Goal: Information Seeking & Learning: Stay updated

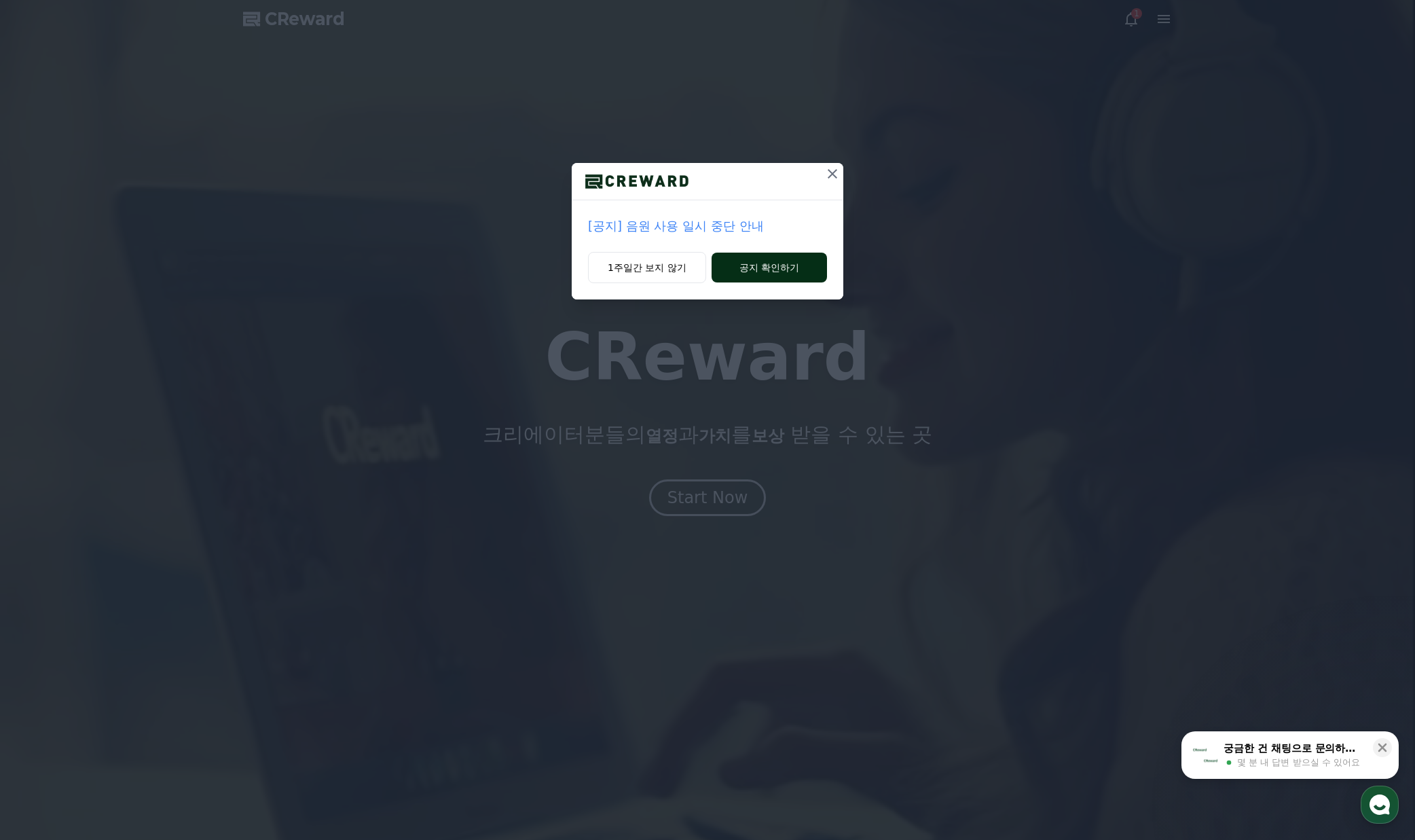
click at [738, 268] on button "공지 확인하기" at bounding box center [770, 267] width 115 height 30
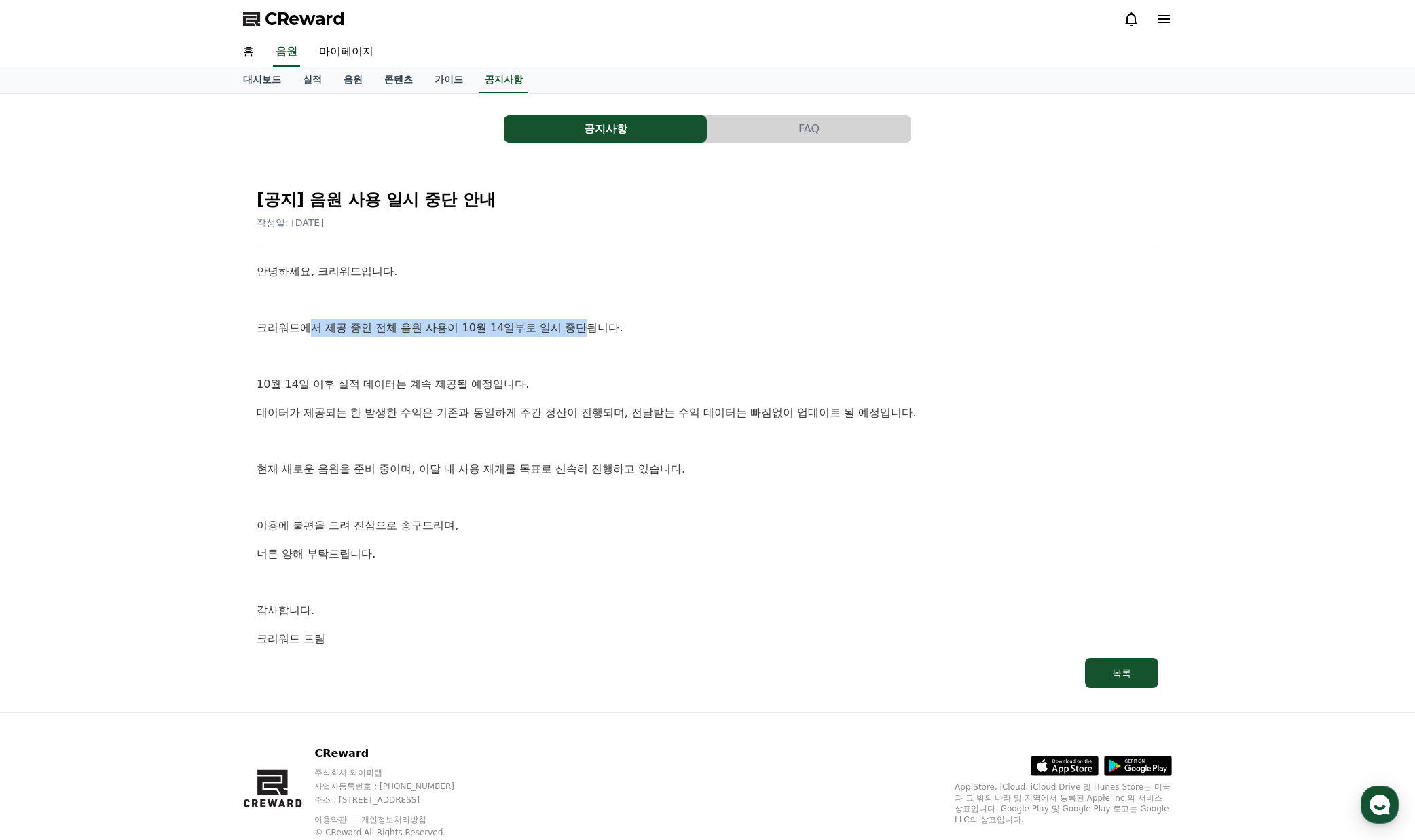
drag, startPoint x: 475, startPoint y: 317, endPoint x: 631, endPoint y: 335, distance: 157.0
click at [616, 331] on div "안녕하세요, 크리워드입니다. 크리워드에서 제공 중인 전체 음원 사용이 10월 14일부로 일시 중단됩니다. 10월 14일 이후 실적 데이터는 계…" at bounding box center [708, 455] width 902 height 385
drag, startPoint x: 631, startPoint y: 335, endPoint x: 646, endPoint y: 339, distance: 15.5
click at [631, 336] on p "크리워드에서 제공 중인 전체 음원 사용이 10월 14일부로 일시 중단됩니다." at bounding box center [708, 328] width 902 height 17
drag, startPoint x: 310, startPoint y: 316, endPoint x: 299, endPoint y: 315, distance: 11.0
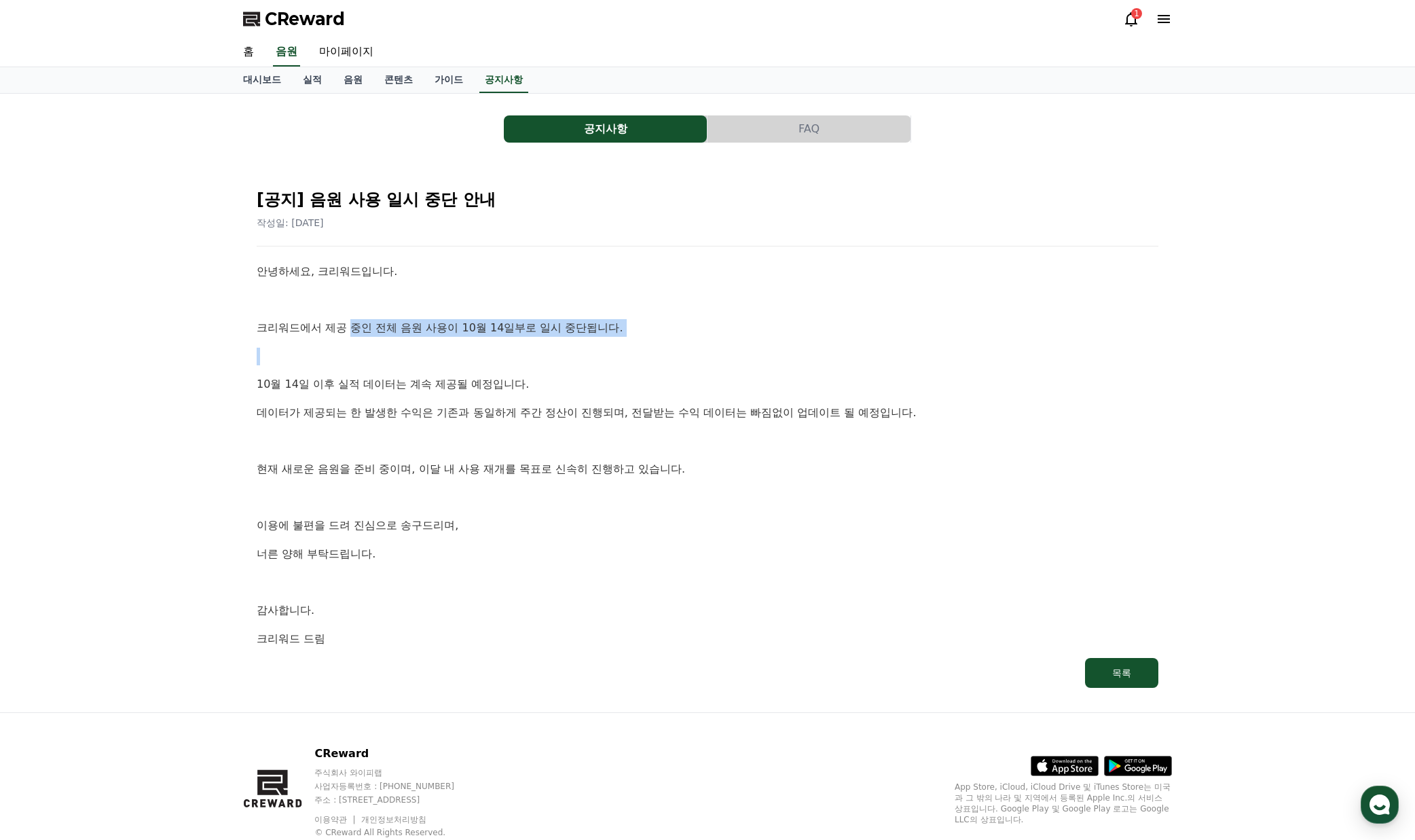
click at [302, 315] on div "안녕하세요, 크리워드입니다. 크리워드에서 제공 중인 전체 음원 사용이 10월 14일부로 일시 중단됩니다. 10월 14일 이후 실적 데이터는 계…" at bounding box center [708, 455] width 902 height 385
click at [299, 315] on div "안녕하세요, 크리워드입니다. 크리워드에서 제공 중인 전체 음원 사용이 10월 14일부로 일시 중단됩니다. 10월 14일 이후 실적 데이터는 계…" at bounding box center [708, 455] width 902 height 385
click at [312, 386] on p "10월 14일 이후 실적 데이터는 계속 제공될 예정입니다." at bounding box center [708, 384] width 902 height 17
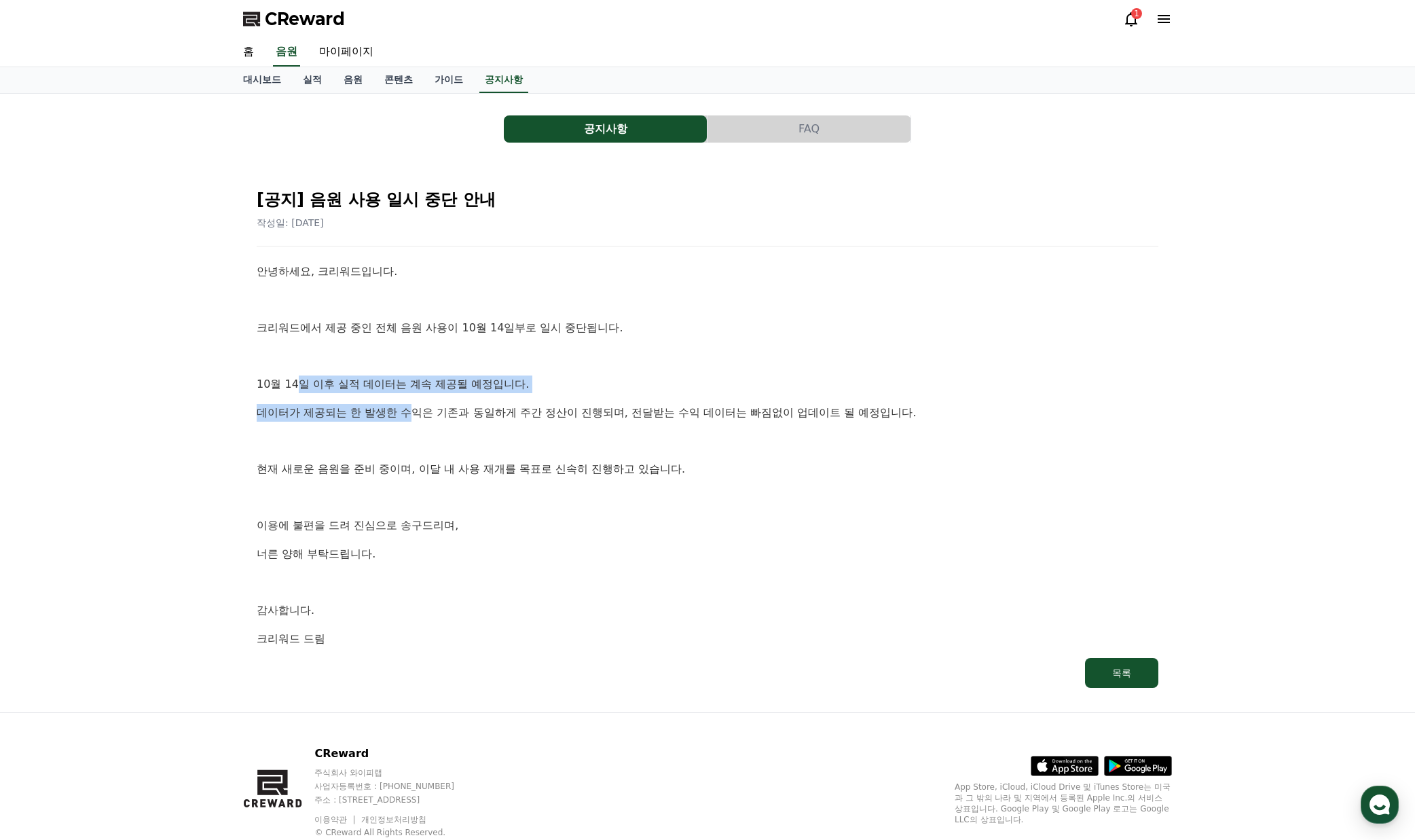
click at [554, 395] on div "안녕하세요, 크리워드입니다. 크리워드에서 제공 중인 전체 음원 사용이 10월 14일부로 일시 중단됩니다. 10월 14일 이후 실적 데이터는 계…" at bounding box center [708, 455] width 902 height 385
click at [561, 393] on div "안녕하세요, 크리워드입니다. 크리워드에서 제공 중인 전체 음원 사용이 10월 14일부로 일시 중단됩니다. 10월 14일 이후 실적 데이터는 계…" at bounding box center [708, 455] width 902 height 385
click at [305, 394] on div "안녕하세요, 크리워드입니다. 크리워드에서 제공 중인 전체 음원 사용이 10월 14일부로 일시 중단됩니다. 10월 14일 이후 실적 데이터는 계…" at bounding box center [708, 455] width 902 height 385
click at [296, 394] on div "안녕하세요, 크리워드입니다. 크리워드에서 제공 중인 전체 음원 사용이 10월 14일부로 일시 중단됩니다. 10월 14일 이후 실적 데이터는 계…" at bounding box center [708, 455] width 902 height 385
drag, startPoint x: 309, startPoint y: 397, endPoint x: 862, endPoint y: 406, distance: 553.1
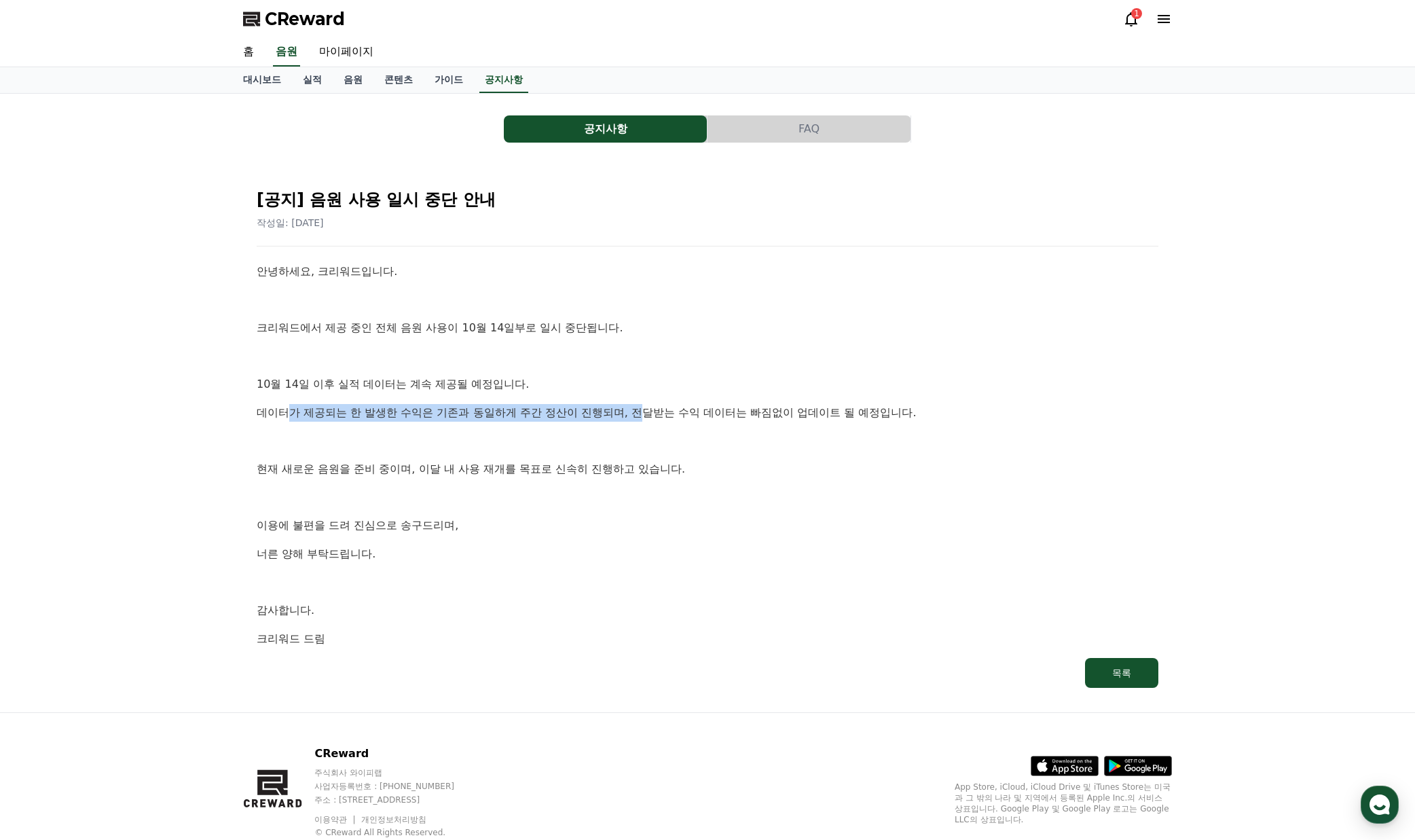
click at [810, 412] on div "안녕하세요, 크리워드입니다. 크리워드에서 제공 중인 전체 음원 사용이 10월 14일부로 일시 중단됩니다. 10월 14일 이후 실적 데이터는 계…" at bounding box center [708, 455] width 902 height 385
click at [862, 406] on p "데이터가 제공되는 한 발생한 수익은 기존과 동일하게 주간 정산이 진행되며, 전달받는 수익 데이터는 빠짐없이 업데이트 될 예정입니다." at bounding box center [708, 413] width 902 height 17
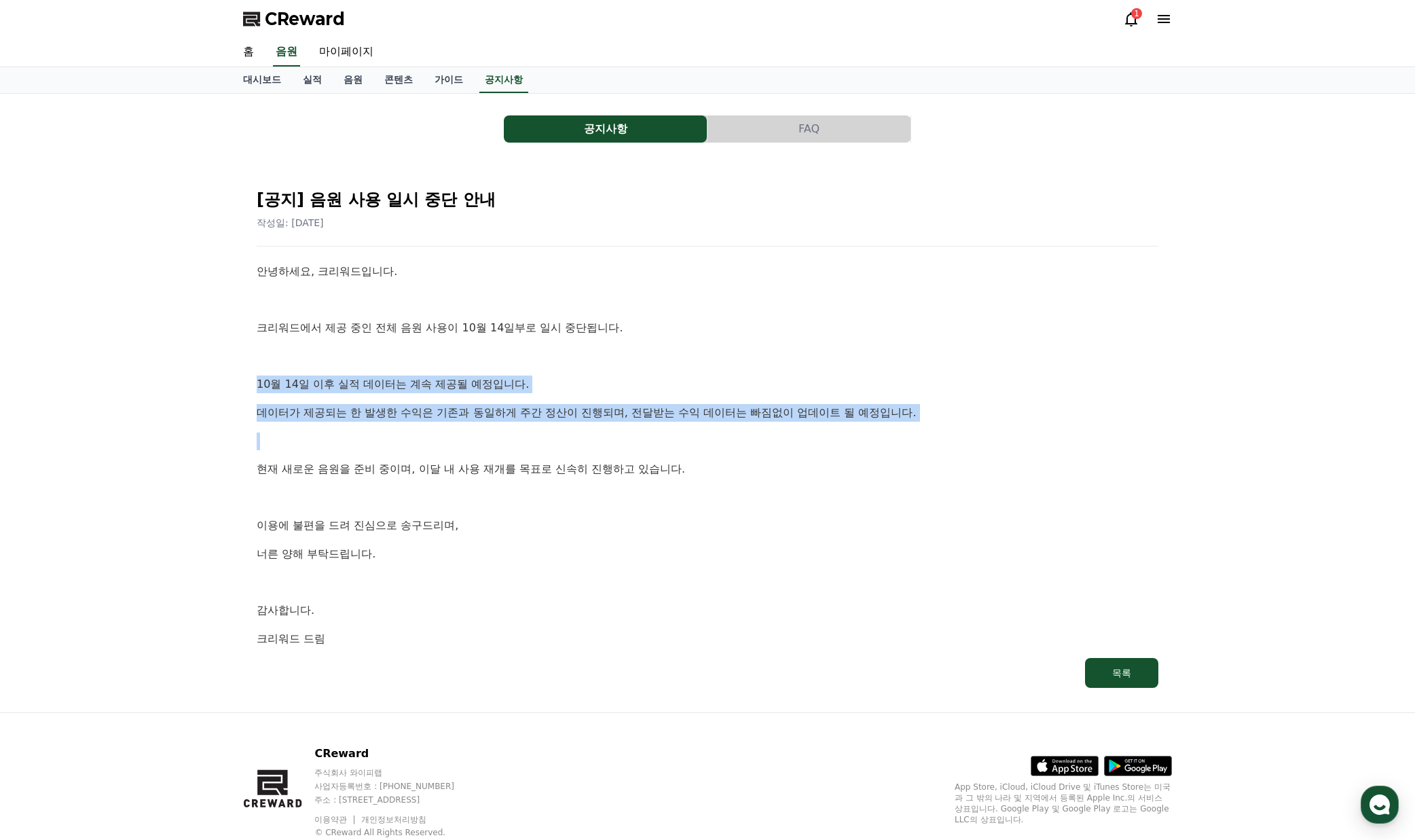
drag, startPoint x: 951, startPoint y: 428, endPoint x: 199, endPoint y: 382, distance: 753.4
click at [199, 382] on div "공지사항 FAQ [공지] 음원 사용 일시 중단 안내 작성일: 2025-10-14 안녕하세요, 크리워드입니다. 크리워드에서 제공 중인 전체 음원…" at bounding box center [708, 402] width 1415 height 618
drag, startPoint x: 528, startPoint y: 457, endPoint x: 771, endPoint y: 473, distance: 243.5
click at [774, 482] on div "공지사항 FAQ [공지] 음원 사용 일시 중단 안내 작성일: 2025-10-14 안녕하세요, 크리워드입니다. 크리워드에서 제공 중인 전체 음원…" at bounding box center [708, 402] width 1415 height 618
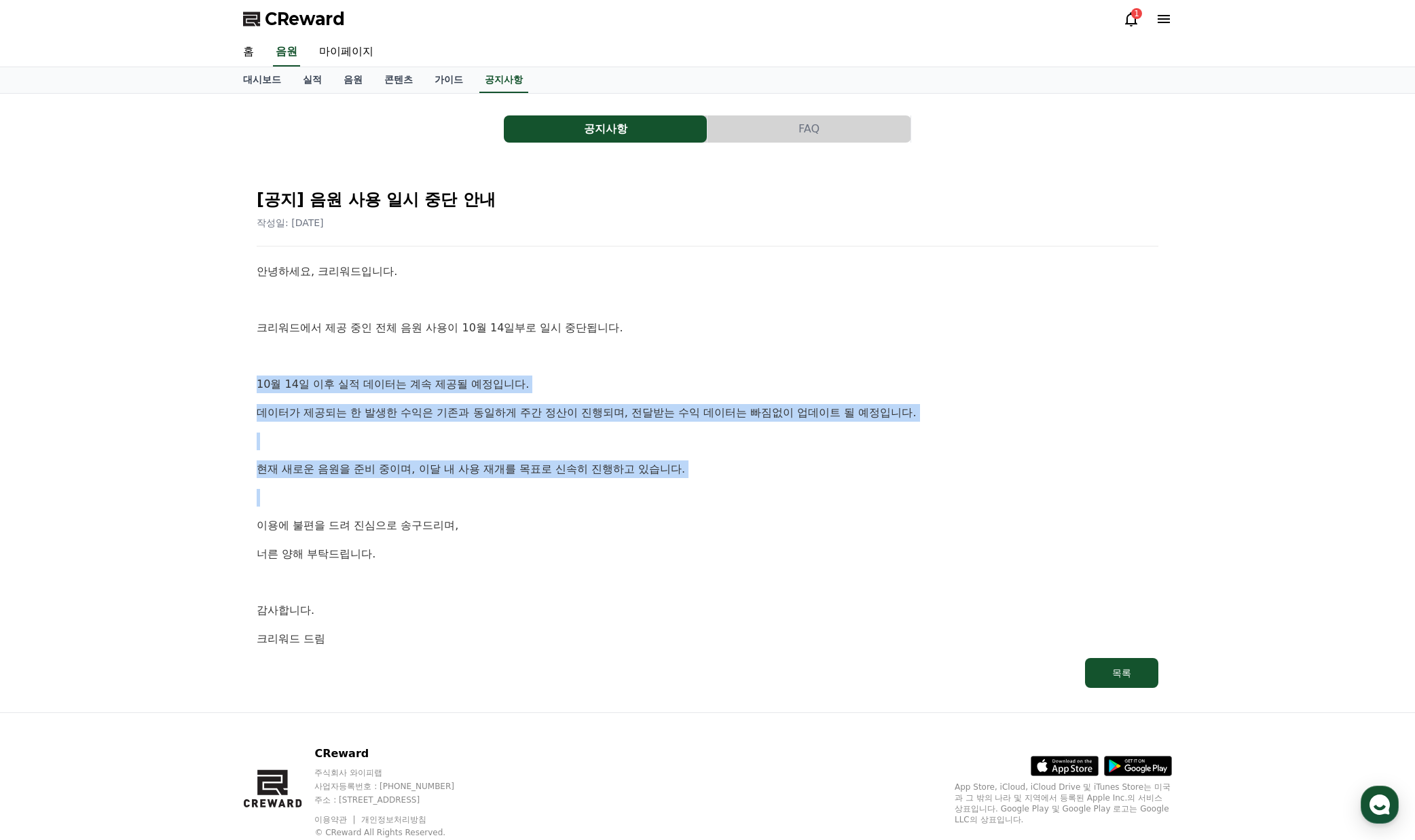
click at [771, 473] on p "현재 새로운 음원을 준비 중이며, 이달 내 사용 재개를 목표로 신속히 진행하고 있습니다." at bounding box center [708, 469] width 902 height 17
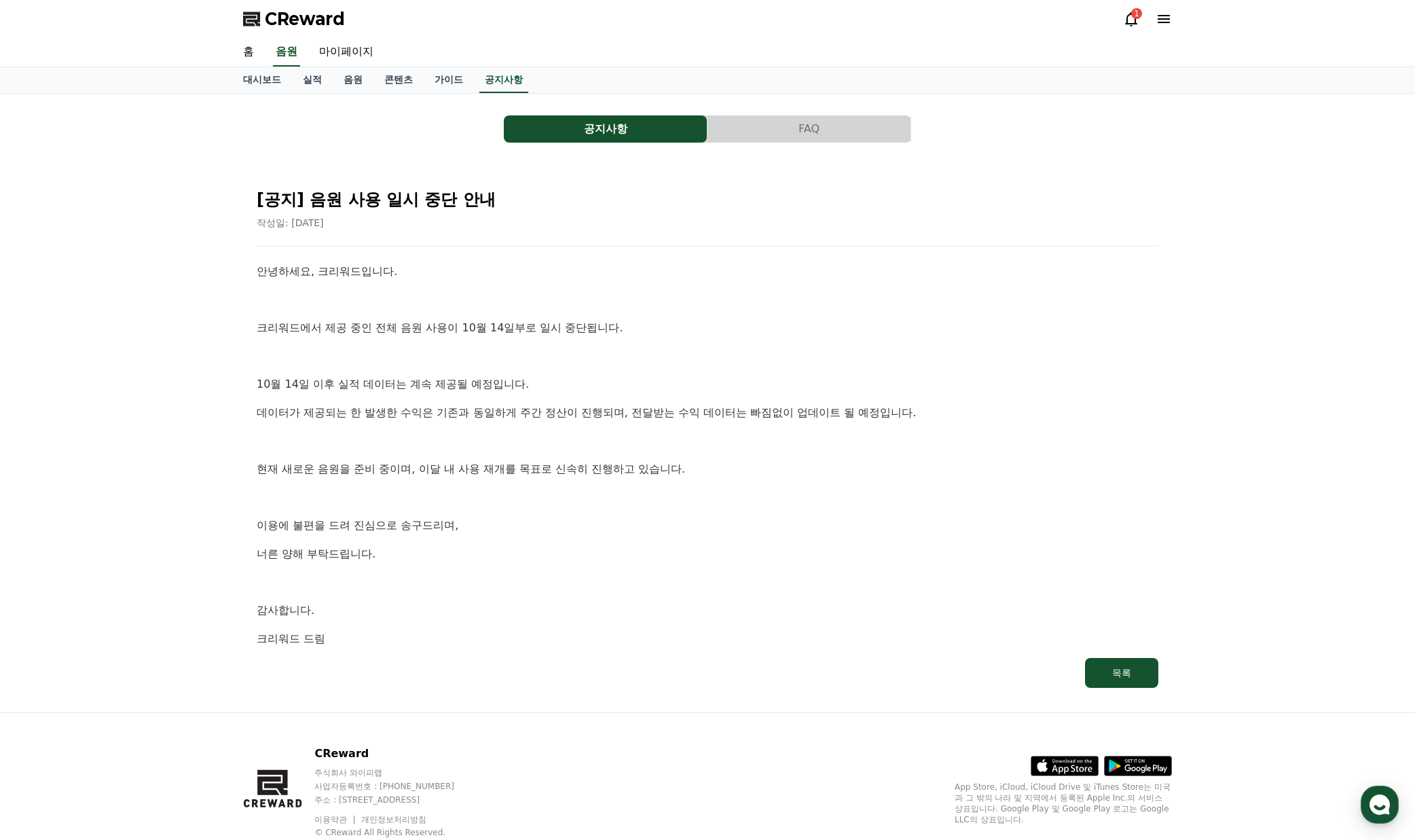
click at [752, 480] on div "안녕하세요, 크리워드입니다. 크리워드에서 제공 중인 전체 음원 사용이 10월 14일부로 일시 중단됩니다. 10월 14일 이후 실적 데이터는 계…" at bounding box center [708, 455] width 902 height 385
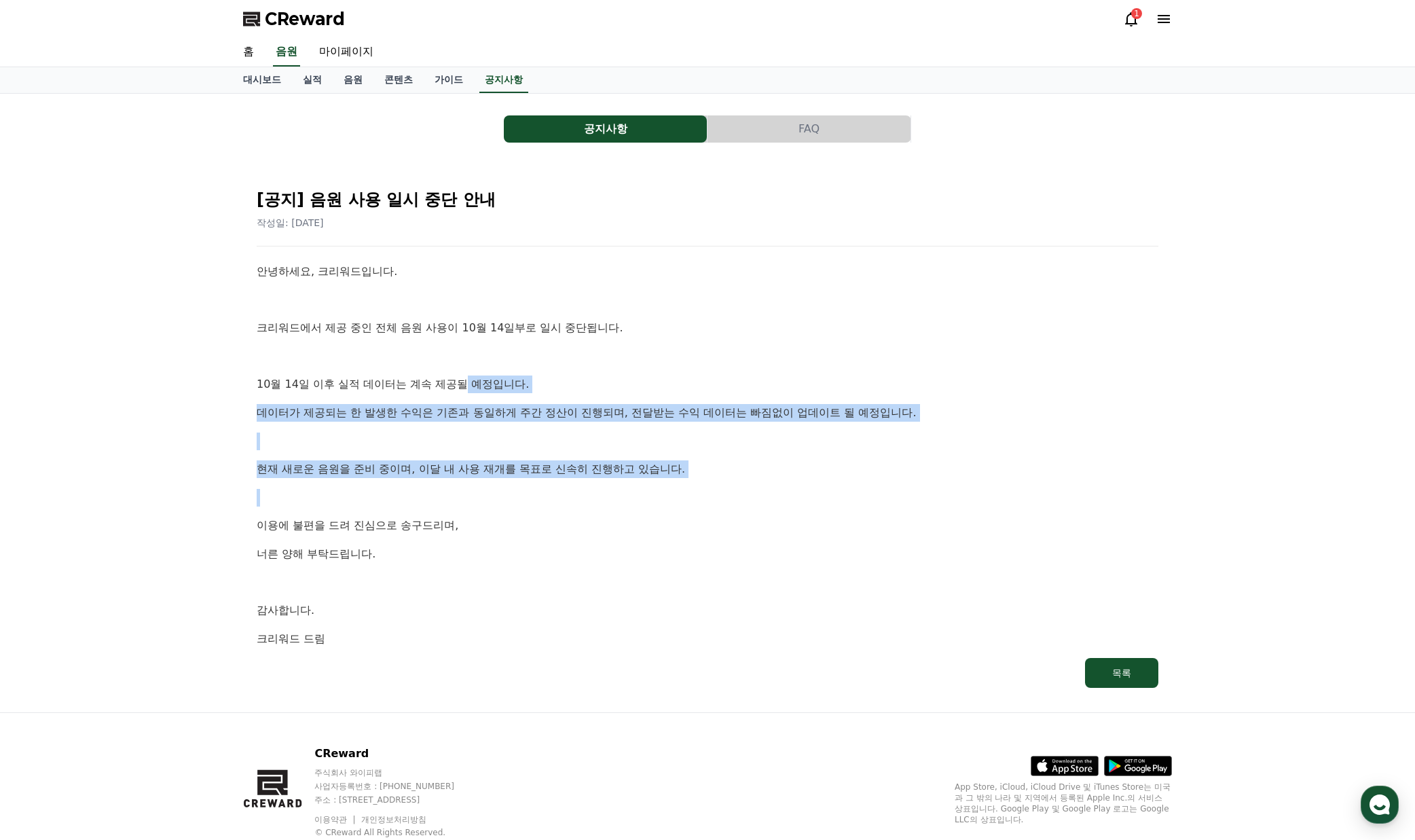
drag, startPoint x: 663, startPoint y: 477, endPoint x: 356, endPoint y: 336, distance: 337.8
click at [357, 336] on div "안녕하세요, 크리워드입니다. 크리워드에서 제공 중인 전체 음원 사용이 10월 14일부로 일시 중단됩니다. 10월 14일 이후 실적 데이터는 계…" at bounding box center [708, 455] width 902 height 385
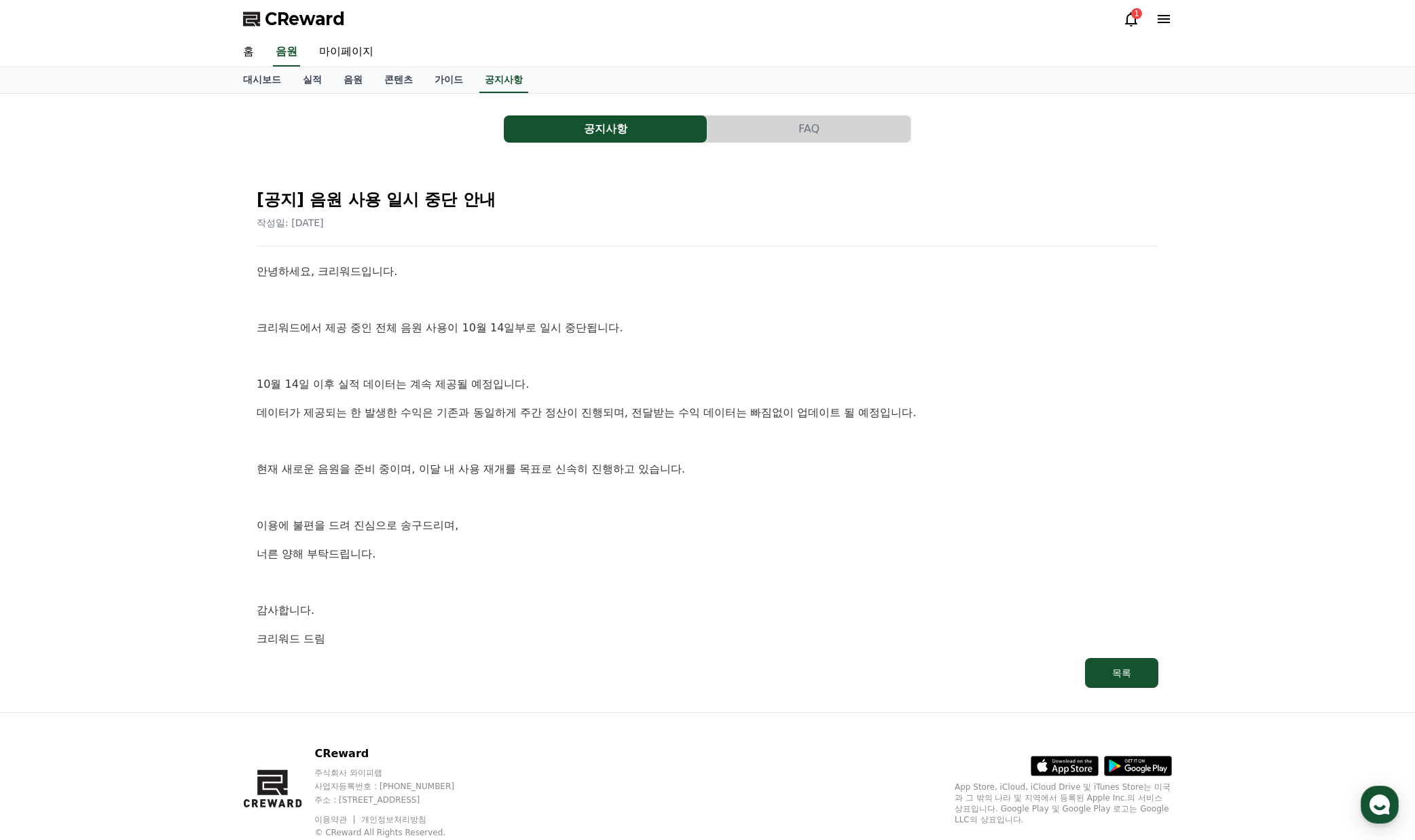
click at [358, 336] on p "크리워드에서 제공 중인 전체 음원 사용이 10월 14일부로 일시 중단됩니다." at bounding box center [708, 328] width 902 height 17
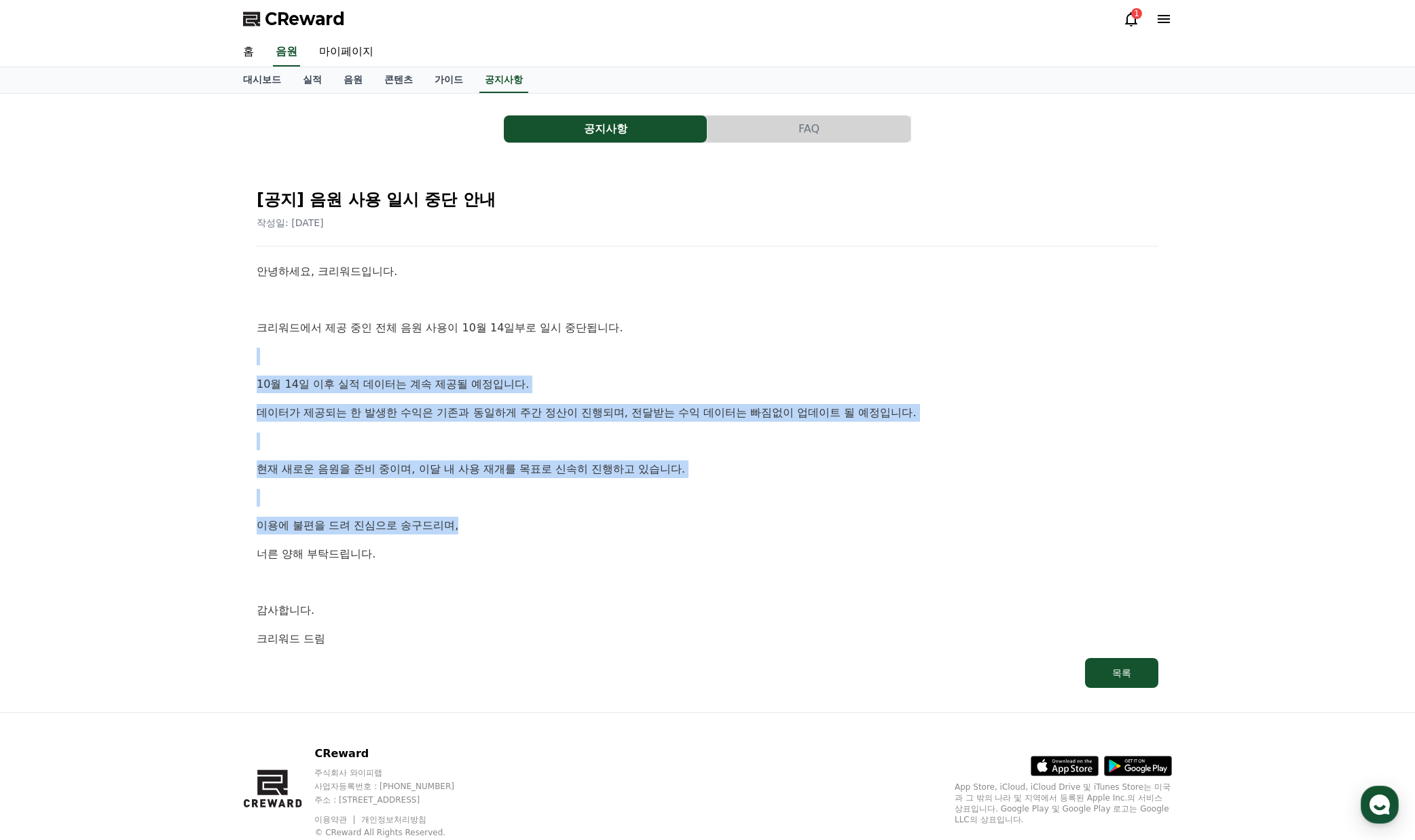
drag, startPoint x: 529, startPoint y: 462, endPoint x: 648, endPoint y: 524, distance: 134.2
click at [652, 531] on div "안녕하세요, 크리워드입니다. 크리워드에서 제공 중인 전체 음원 사용이 10월 14일부로 일시 중단됩니다. 10월 14일 이후 실적 데이터는 계…" at bounding box center [708, 455] width 902 height 385
click at [648, 524] on p "이용에 불편을 드려 진심으로 송구드리며," at bounding box center [708, 525] width 902 height 17
drag, startPoint x: 610, startPoint y: 469, endPoint x: 482, endPoint y: 271, distance: 235.8
click at [484, 270] on div "안녕하세요, 크리워드입니다. 크리워드에서 제공 중인 전체 음원 사용이 10월 14일부로 일시 중단됩니다. 10월 14일 이후 실적 데이터는 계…" at bounding box center [708, 455] width 902 height 385
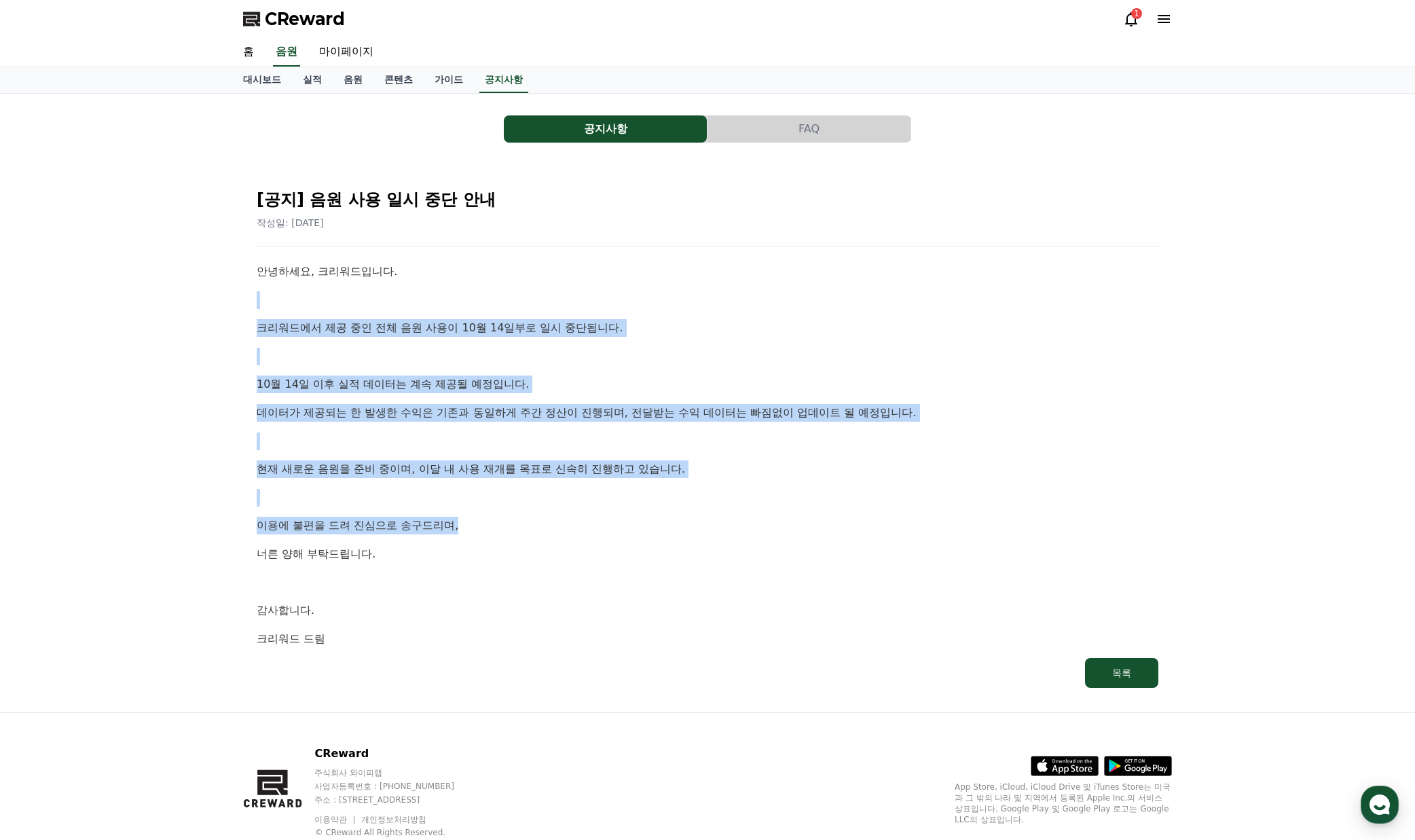
click at [482, 271] on p "안녕하세요, 크리워드입니다." at bounding box center [708, 272] width 902 height 17
drag, startPoint x: 628, startPoint y: 488, endPoint x: 635, endPoint y: 496, distance: 10.6
click at [634, 495] on div "안녕하세요, 크리워드입니다. 크리워드에서 제공 중인 전체 음원 사용이 10월 14일부로 일시 중단됩니다. 10월 14일 이후 실적 데이터는 계…" at bounding box center [708, 455] width 902 height 385
click at [635, 496] on p at bounding box center [708, 497] width 902 height 17
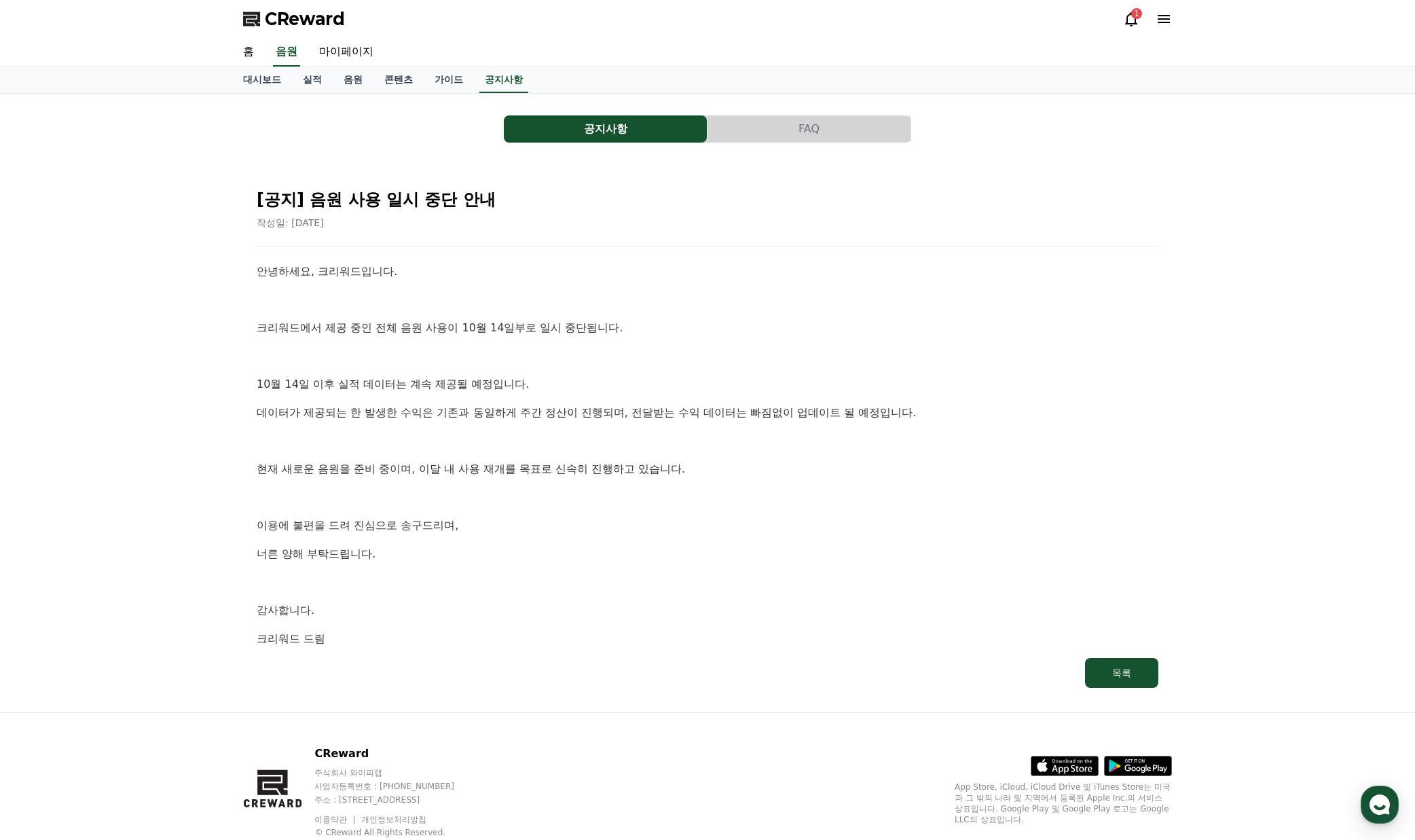
drag, startPoint x: 592, startPoint y: 563, endPoint x: 445, endPoint y: 336, distance: 270.4
click at [467, 363] on div "안녕하세요, 크리워드입니다. 크리워드에서 제공 중인 전체 음원 사용이 10월 14일부로 일시 중단됩니다. 10월 14일 이후 실적 데이터는 계…" at bounding box center [708, 455] width 902 height 385
click at [393, 279] on p "안녕하세요, 크리워드입니다." at bounding box center [708, 272] width 902 height 17
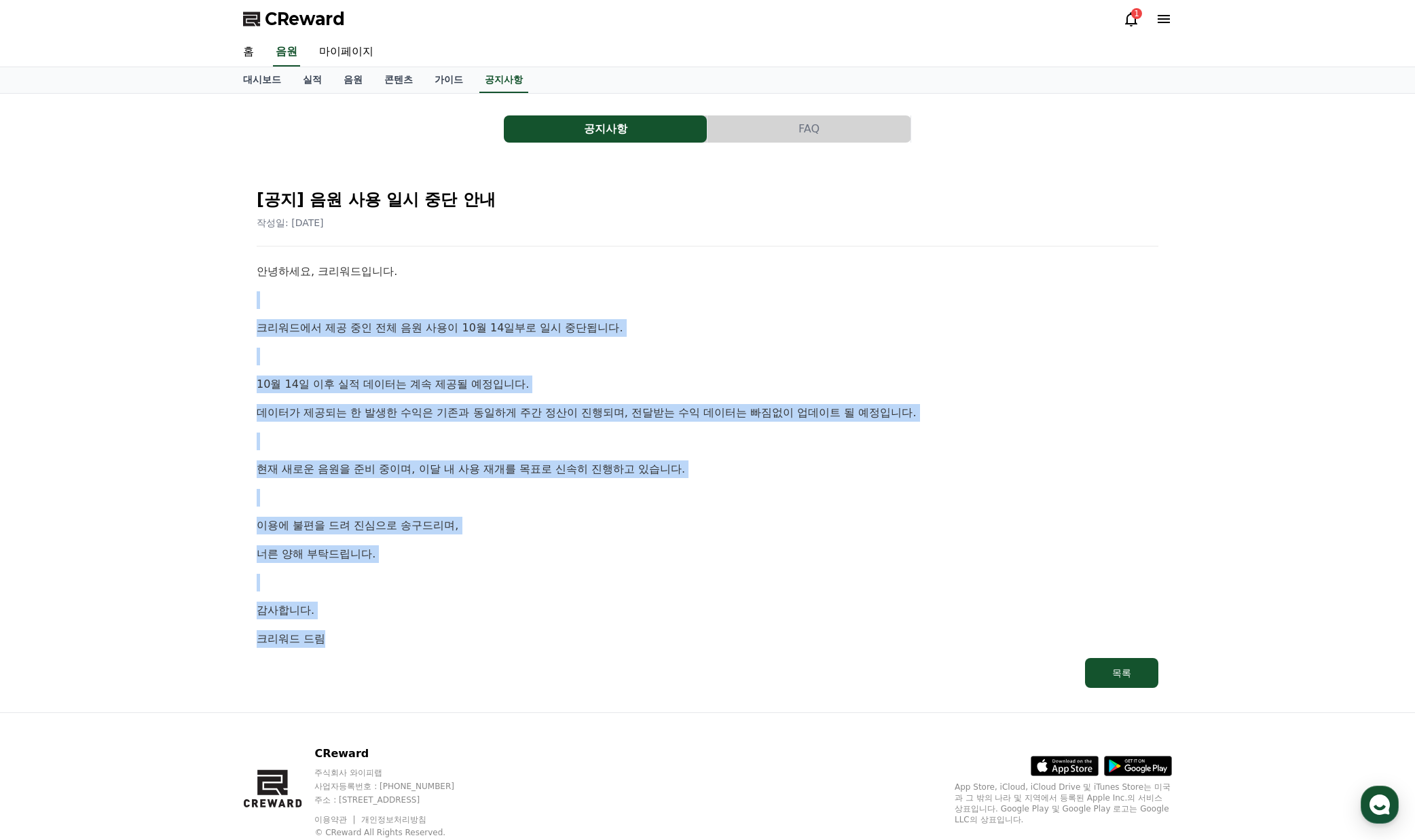
drag, startPoint x: 587, startPoint y: 652, endPoint x: 581, endPoint y: 642, distance: 11.7
click at [586, 653] on div "[공지] 음원 사용 일시 중단 안내 작성일: 2025-10-14 안녕하세요, 크리워드입니다. 크리워드에서 제공 중인 전체 음원 사용이 10월 …" at bounding box center [708, 432] width 908 height 515
click at [581, 642] on p "크리워드 드림" at bounding box center [708, 639] width 902 height 17
click at [547, 506] on div "안녕하세요, 크리워드입니다. 크리워드에서 제공 중인 전체 음원 사용이 10월 14일부로 일시 중단됩니다. 10월 14일 이후 실적 데이터는 계…" at bounding box center [708, 455] width 902 height 385
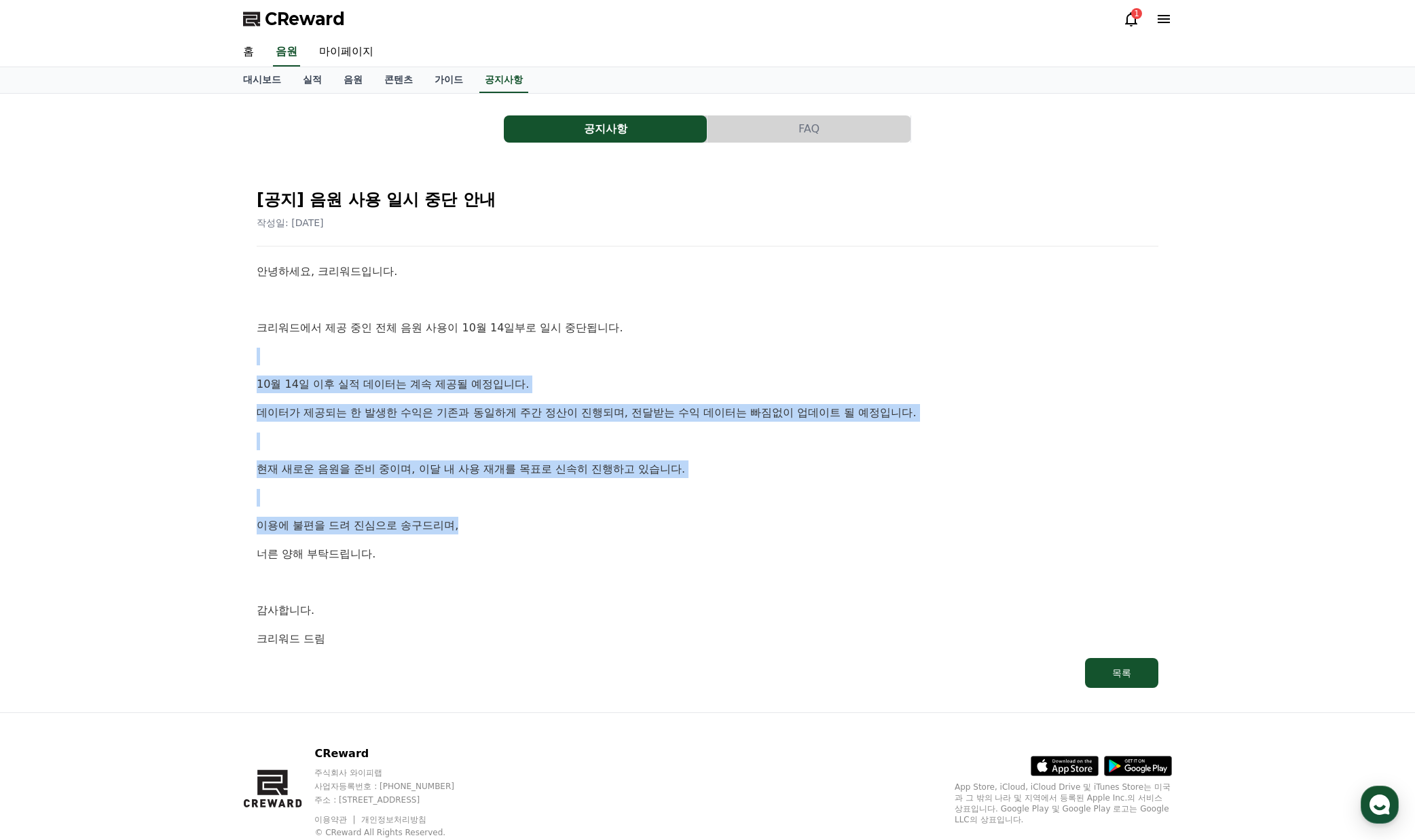
drag, startPoint x: 640, startPoint y: 533, endPoint x: 562, endPoint y: 317, distance: 229.7
click at [562, 317] on div "안녕하세요, 크리워드입니다. 크리워드에서 제공 중인 전체 음원 사용이 10월 14일부로 일시 중단됩니다. 10월 14일 이후 실적 데이터는 계…" at bounding box center [708, 455] width 902 height 385
click at [559, 321] on p "크리워드에서 제공 중인 전체 음원 사용이 10월 14일부로 일시 중단됩니다." at bounding box center [708, 328] width 902 height 17
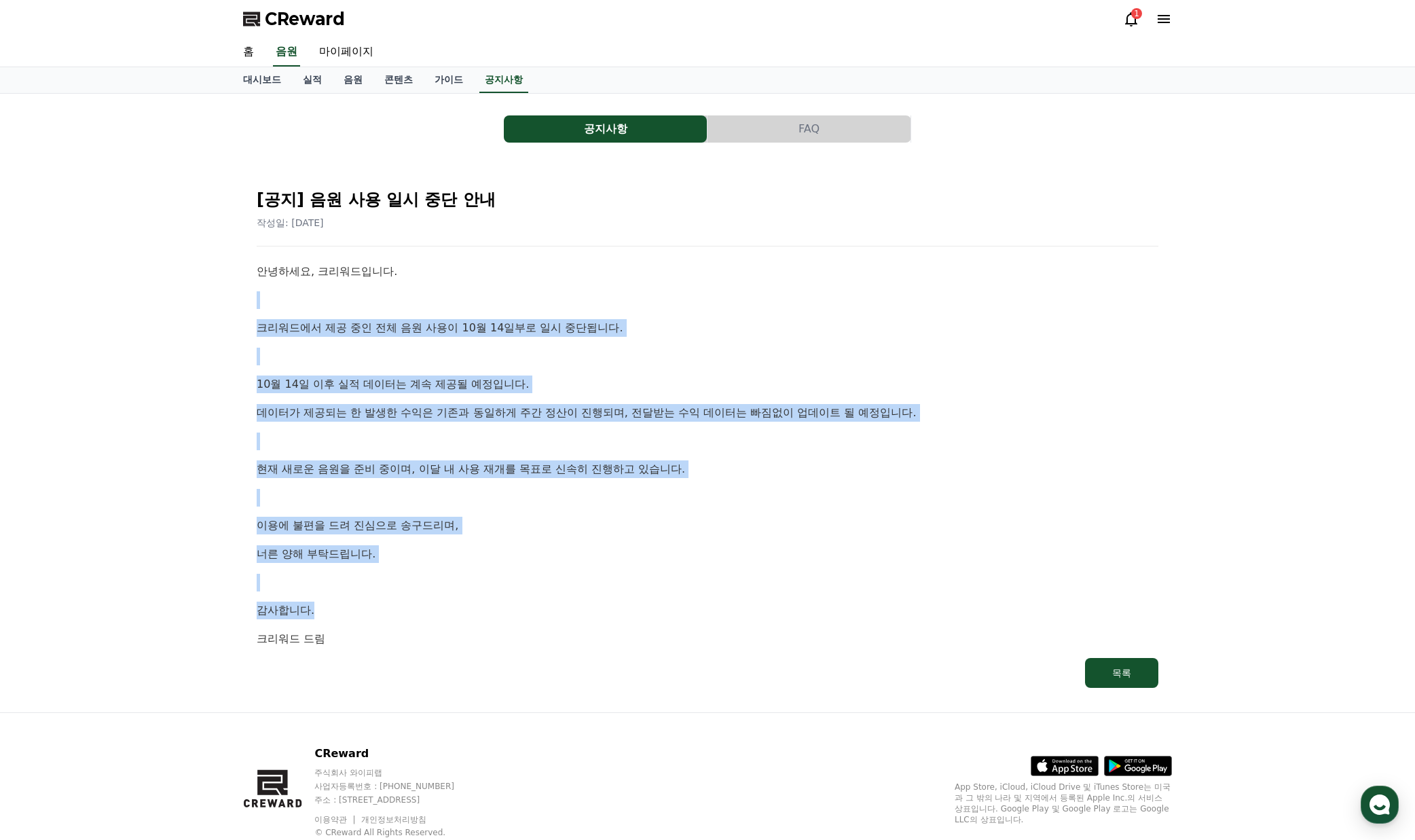
drag, startPoint x: 613, startPoint y: 499, endPoint x: 667, endPoint y: 634, distance: 145.4
click at [667, 634] on div "안녕하세요, 크리워드입니다. 크리워드에서 제공 중인 전체 음원 사용이 10월 14일부로 일시 중단됩니다. 10월 14일 이후 실적 데이터는 계…" at bounding box center [708, 455] width 902 height 385
drag, startPoint x: 668, startPoint y: 624, endPoint x: 680, endPoint y: 598, distance: 28.6
click at [668, 624] on div "안녕하세요, 크리워드입니다. 크리워드에서 제공 중인 전체 음원 사용이 10월 14일부로 일시 중단됩니다. 10월 14일 이후 실적 데이터는 계…" at bounding box center [708, 455] width 902 height 385
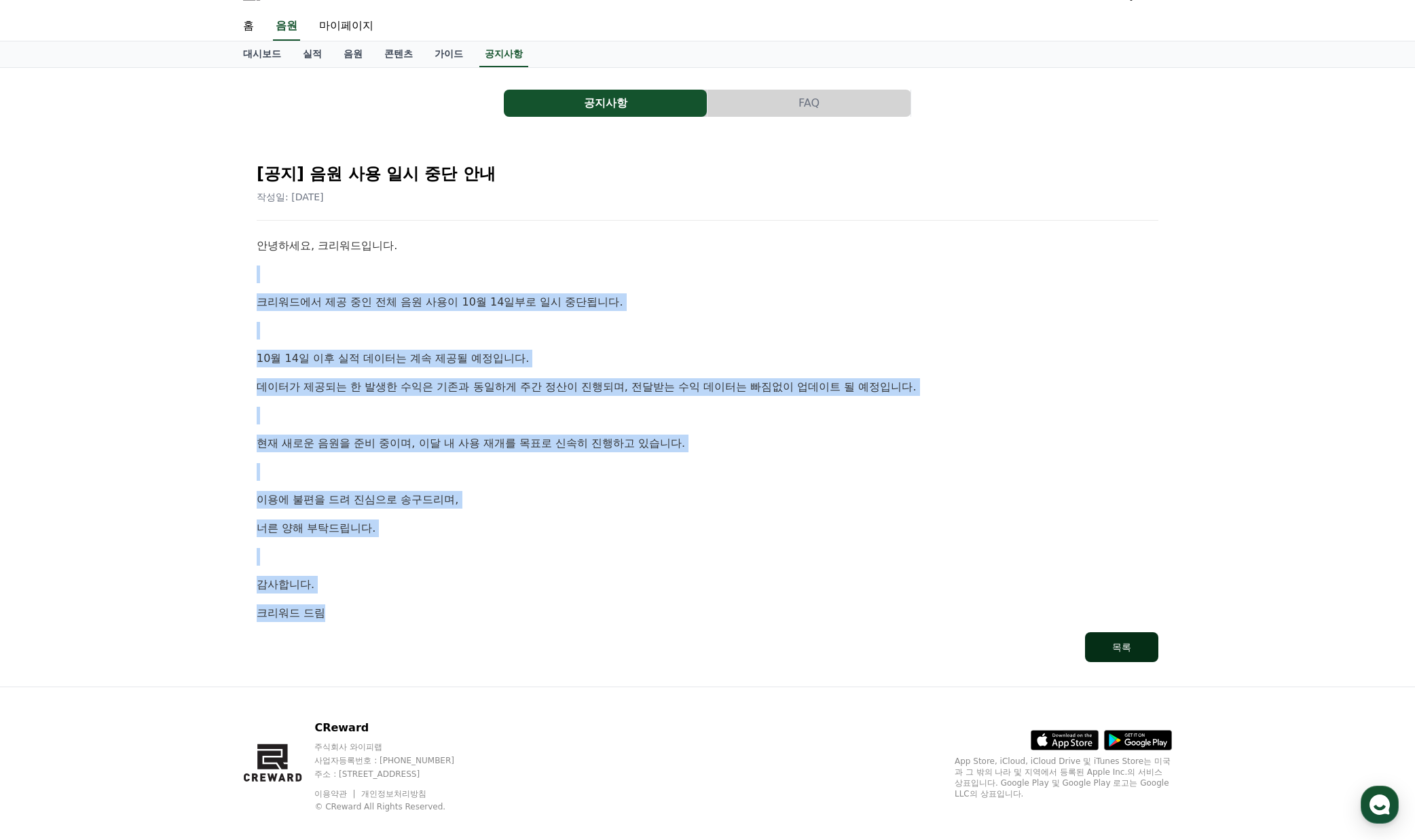
scroll to position [41, 0]
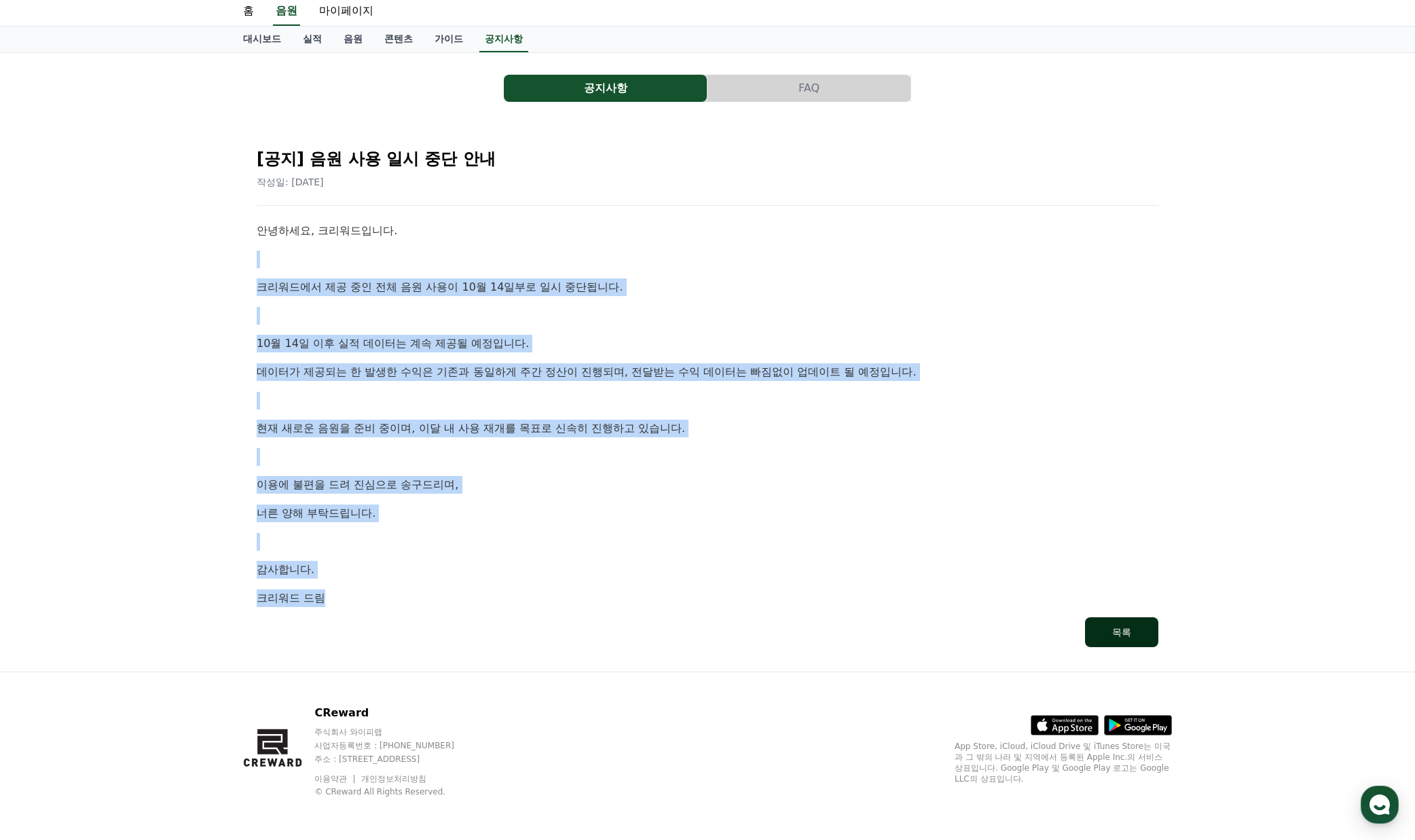
click at [1128, 627] on div "목록" at bounding box center [1122, 632] width 19 height 14
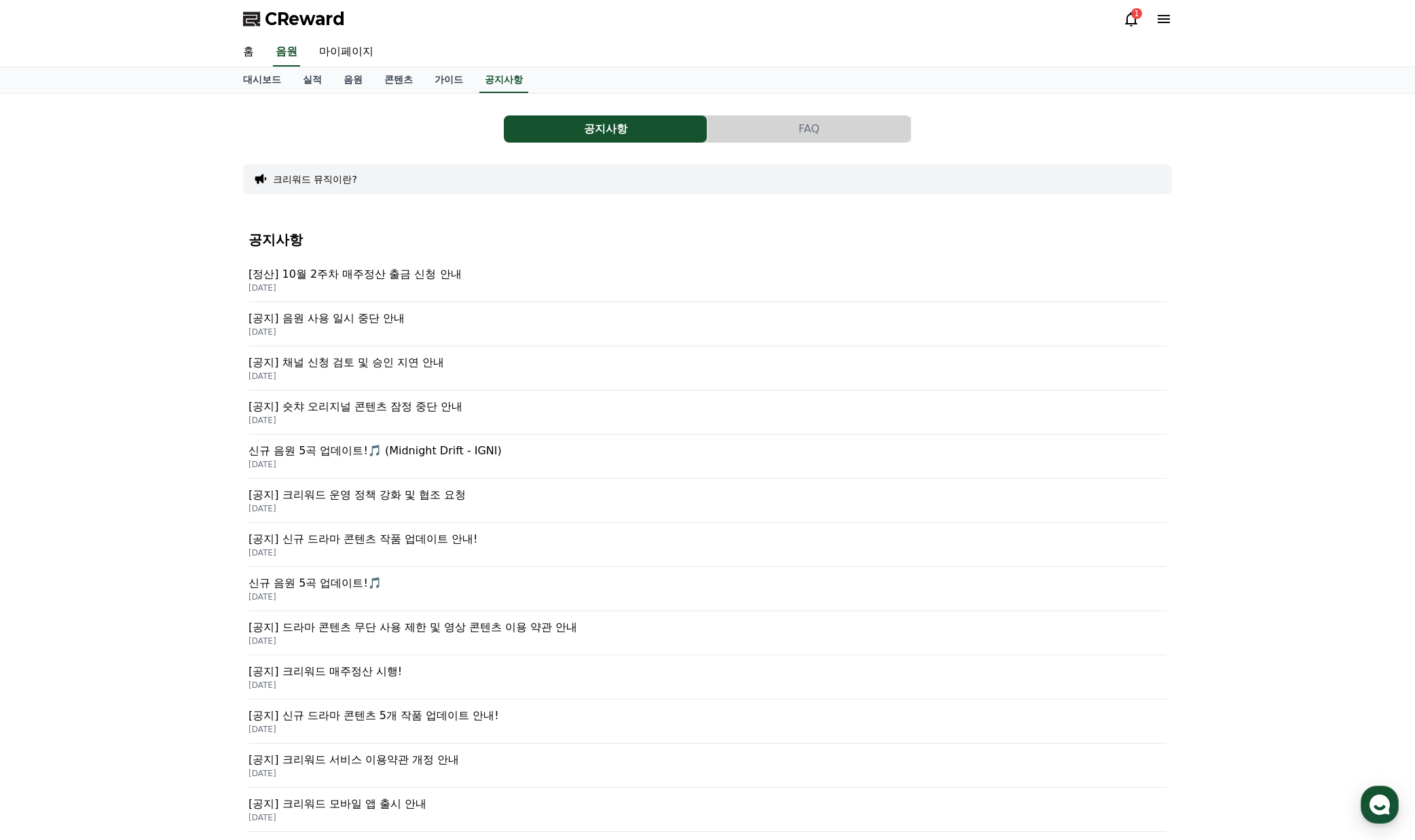
click at [117, 380] on div "공지사항 FAQ 크리워드 뮤직이란? 공지사항 [정산] 10월 2주차 매주정산 출금 신청 안내 2025-10-15 [공지] 음원 사용 일시 중단…" at bounding box center [708, 542] width 1415 height 898
click at [90, 133] on div "공지사항 FAQ 크리워드 뮤직이란? 공지사항 [정산] 10월 2주차 매주정산 출금 신청 안내 2025-10-15 [공지] 음원 사용 일시 중단…" at bounding box center [708, 542] width 1415 height 898
click at [167, 345] on div "공지사항 FAQ 크리워드 뮤직이란? 공지사항 [정산] 10월 2주차 매주정산 출금 신청 안내 2025-10-15 [공지] 음원 사용 일시 중단…" at bounding box center [708, 542] width 1415 height 898
drag, startPoint x: 164, startPoint y: 278, endPoint x: 181, endPoint y: 2, distance: 276.5
click at [167, 274] on div "공지사항 FAQ 크리워드 뮤직이란? 공지사항 [정산] 10월 2주차 매주정산 출금 신청 안내 2025-10-15 [공지] 음원 사용 일시 중단…" at bounding box center [708, 542] width 1415 height 898
